Goal: Find specific page/section: Find specific page/section

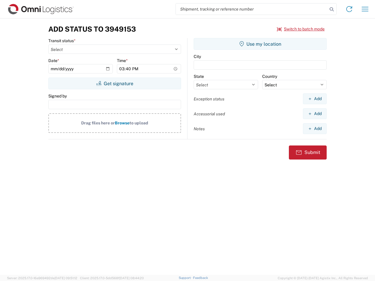
click at [252, 9] on input "search" at bounding box center [252, 9] width 152 height 11
click at [332, 9] on icon at bounding box center [332, 9] width 8 height 8
click at [349, 9] on icon at bounding box center [349, 8] width 9 height 9
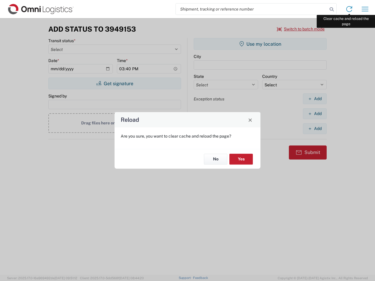
click at [365, 9] on div "Reload Are you sure, you want to clear cache and reload the page? No Yes" at bounding box center [187, 140] width 375 height 281
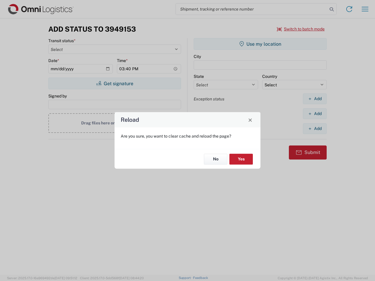
click at [301, 29] on div "Reload Are you sure, you want to clear cache and reload the page? No Yes" at bounding box center [187, 140] width 375 height 281
click at [115, 84] on div "Reload Are you sure, you want to clear cache and reload the page? No Yes" at bounding box center [187, 140] width 375 height 281
click at [260, 44] on div "Reload Are you sure, you want to clear cache and reload the page? No Yes" at bounding box center [187, 140] width 375 height 281
click at [315, 99] on div "Reload Are you sure, you want to clear cache and reload the page? No Yes" at bounding box center [187, 140] width 375 height 281
click at [315, 114] on div "Reload Are you sure, you want to clear cache and reload the page? No Yes" at bounding box center [187, 140] width 375 height 281
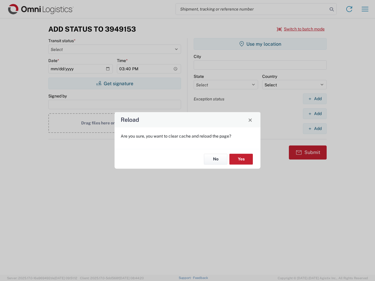
click at [315, 129] on div "Reload Are you sure, you want to clear cache and reload the page? No Yes" at bounding box center [187, 140] width 375 height 281
